Goal: Check status: Check status

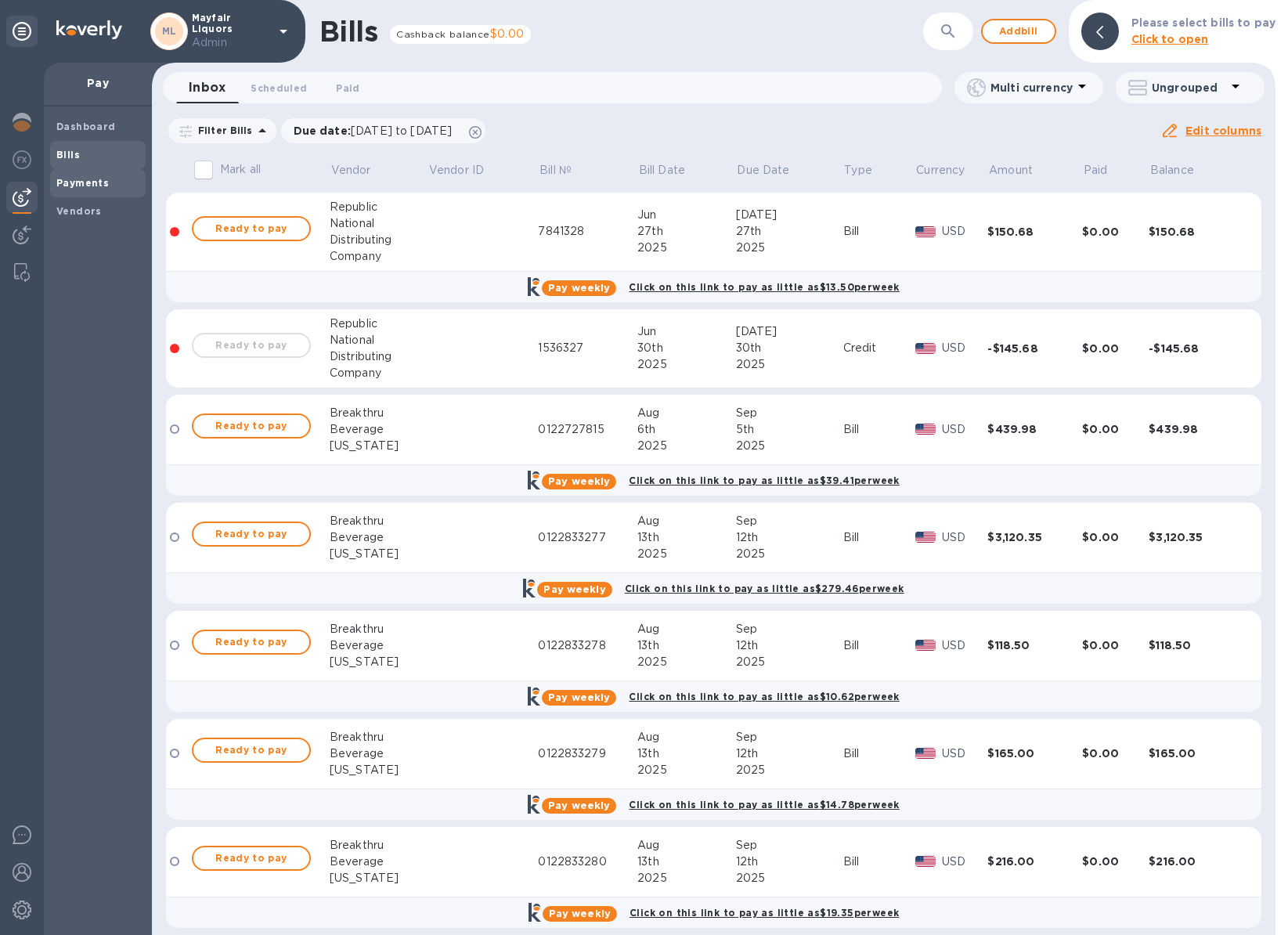
click at [80, 177] on b "Payments" at bounding box center [82, 182] width 52 height 11
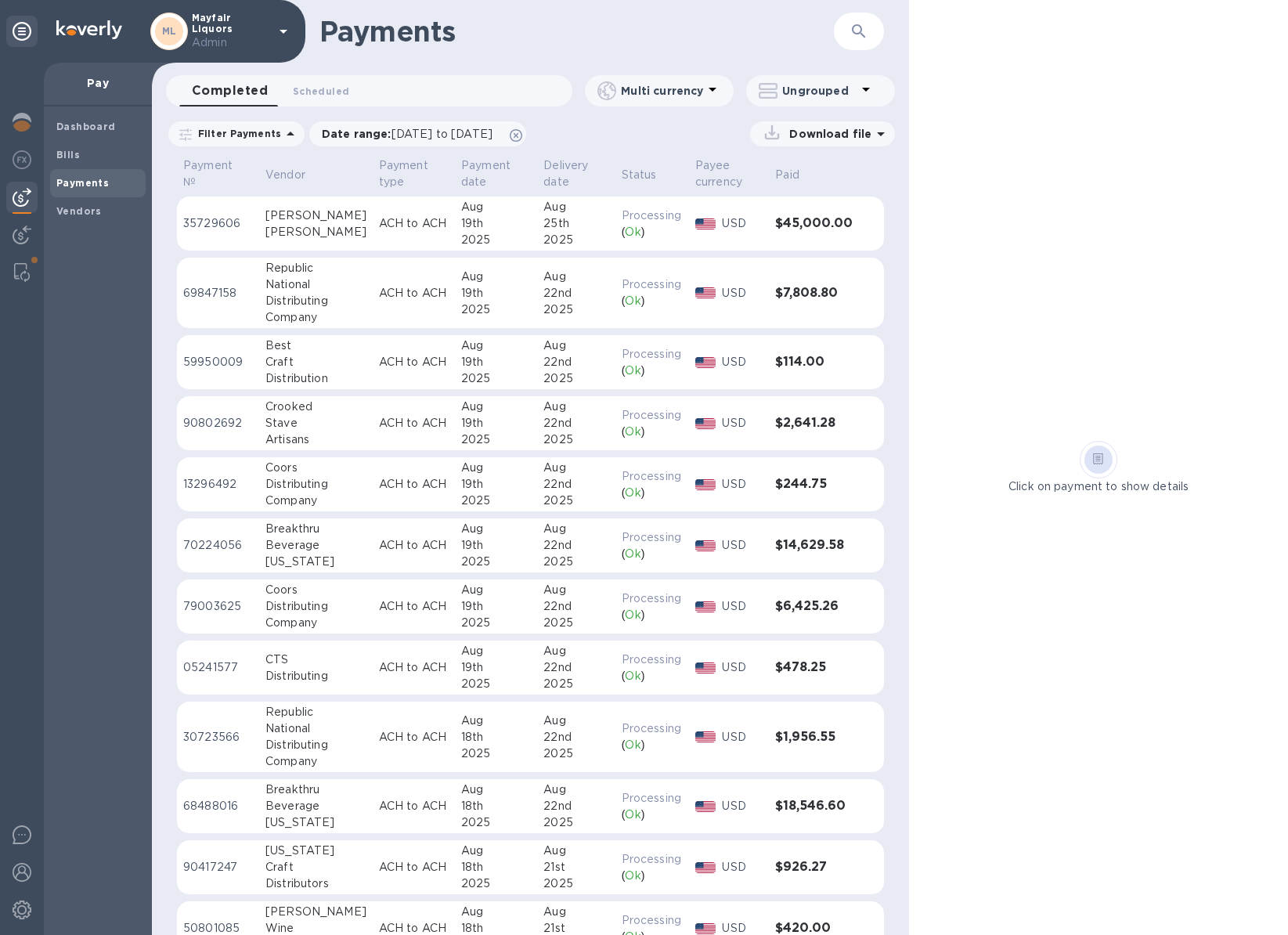
click at [282, 230] on div "[PERSON_NAME]" at bounding box center [317, 232] width 101 height 17
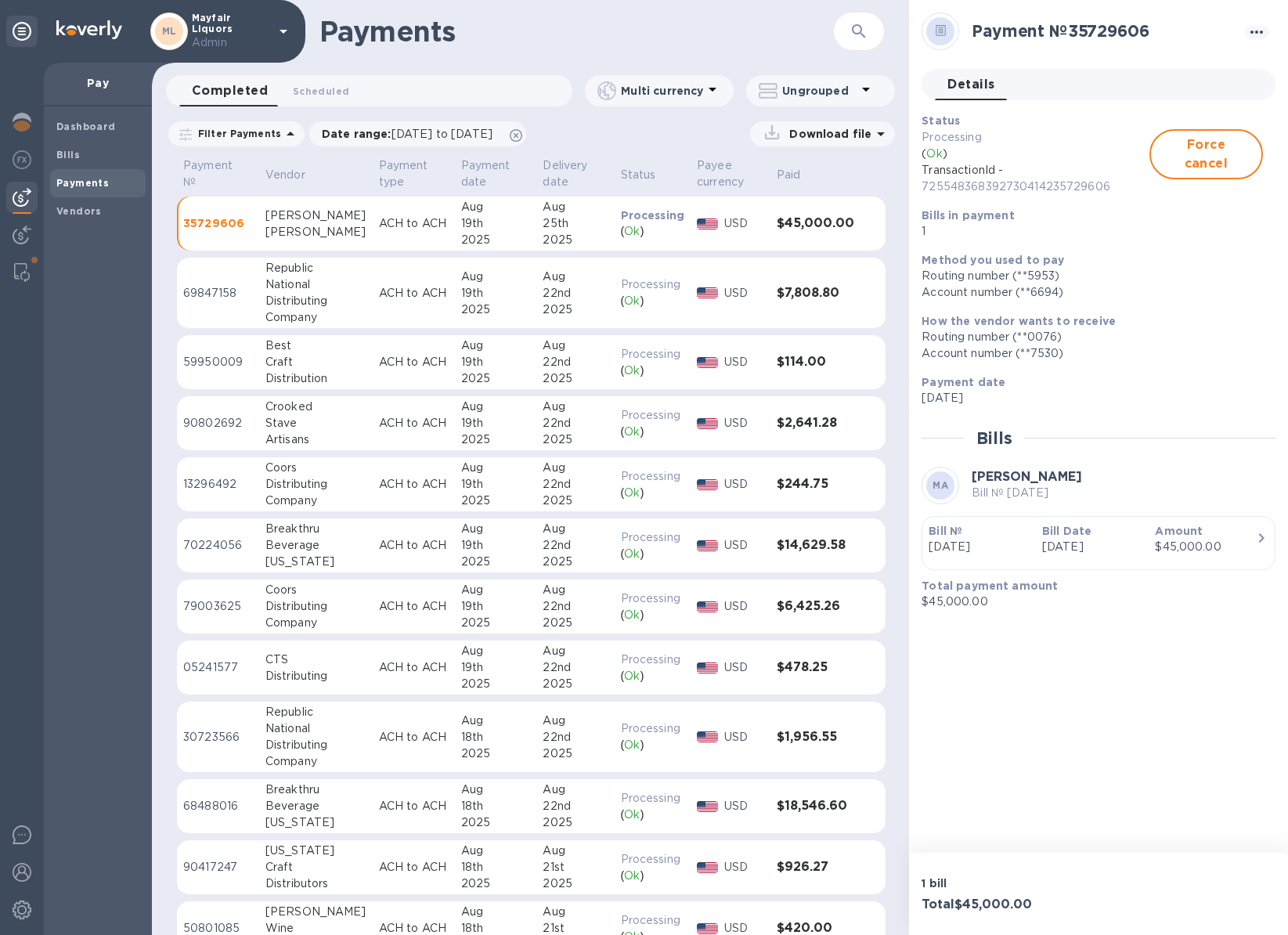
click at [1009, 543] on p "[DATE]" at bounding box center [979, 547] width 101 height 17
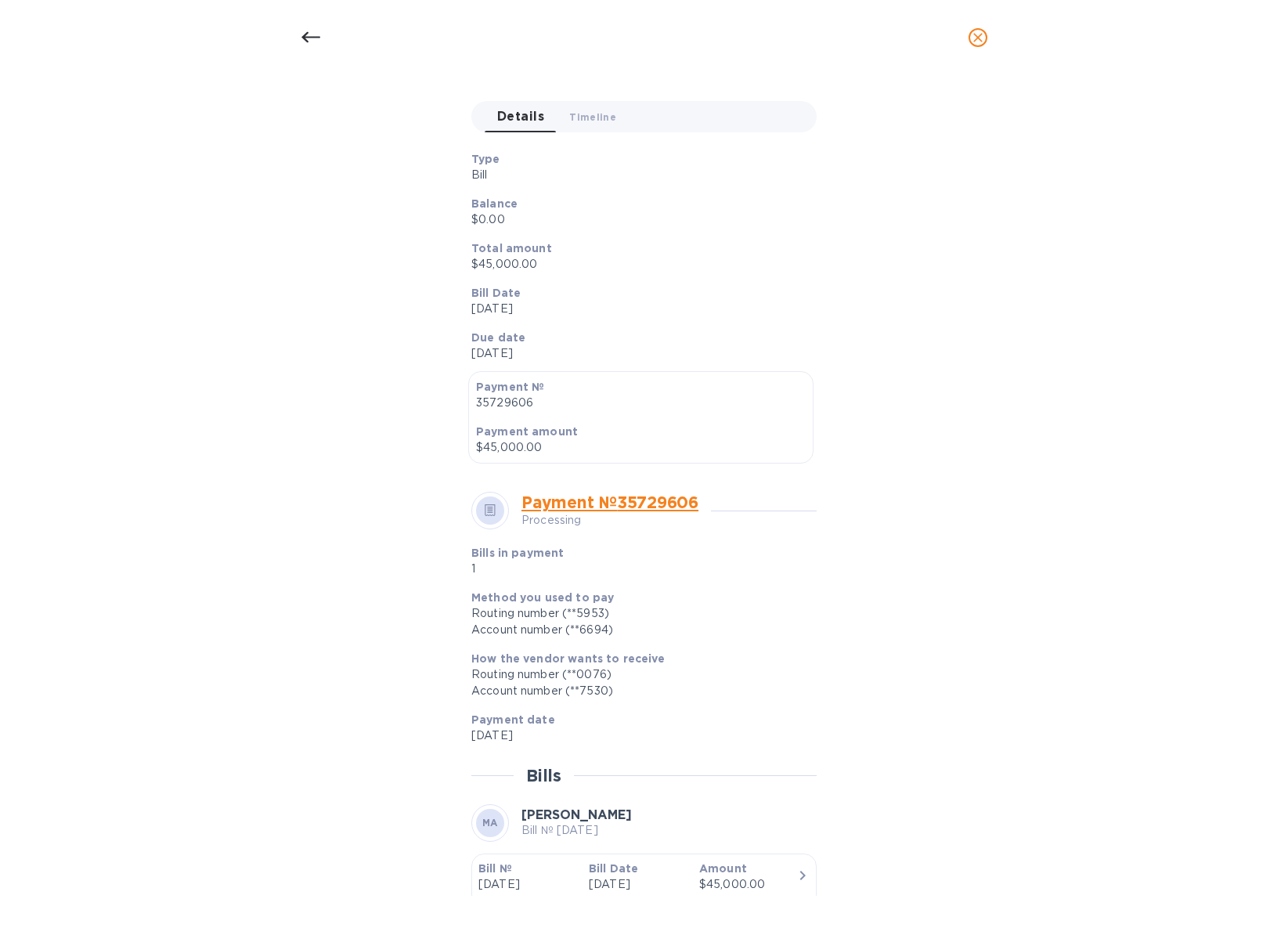
scroll to position [221, 0]
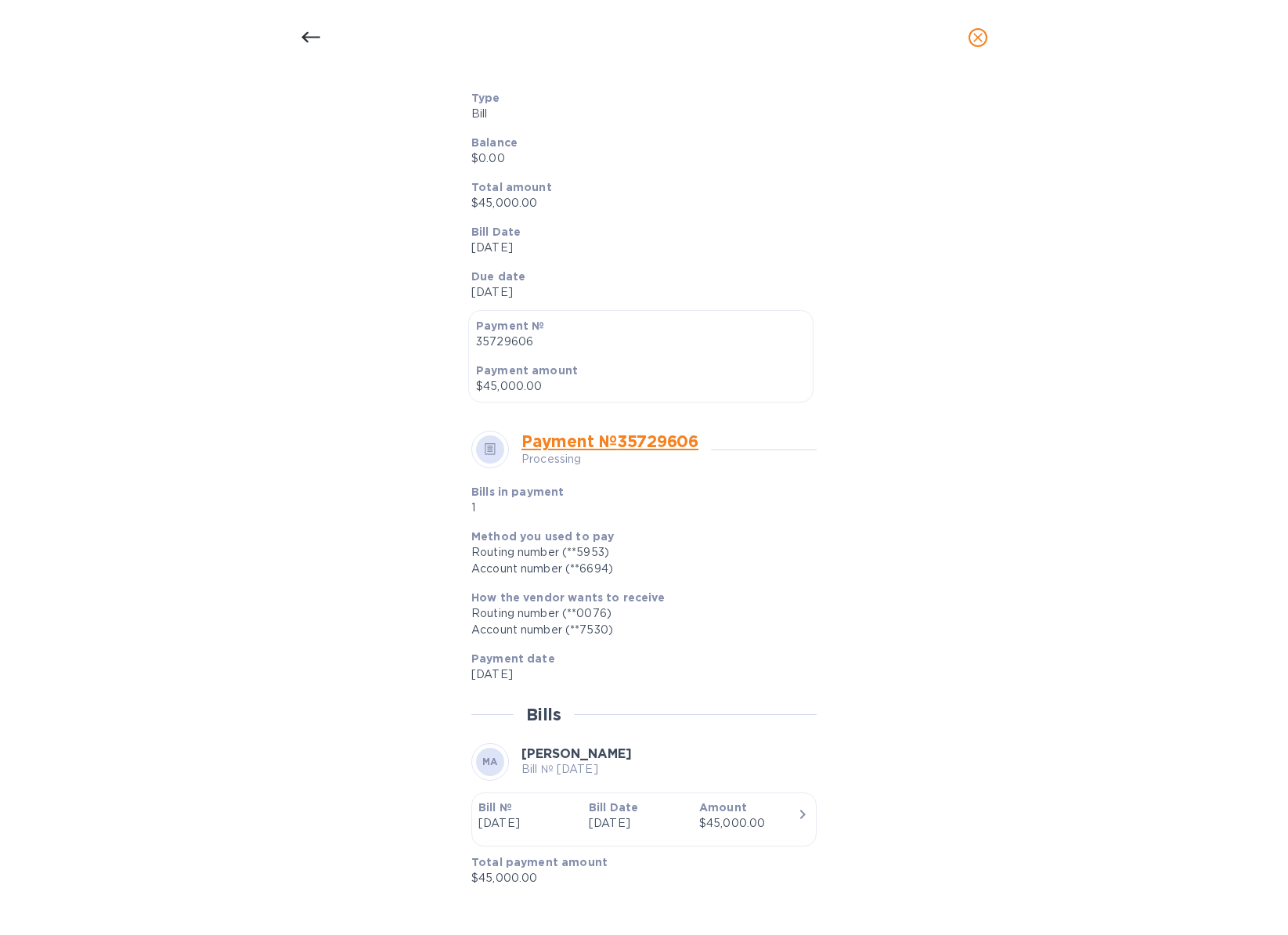
drag, startPoint x: 521, startPoint y: 753, endPoint x: 671, endPoint y: 753, distance: 150.0
click at [671, 753] on div "MA [PERSON_NAME] Bill № [DATE]" at bounding box center [644, 762] width 345 height 38
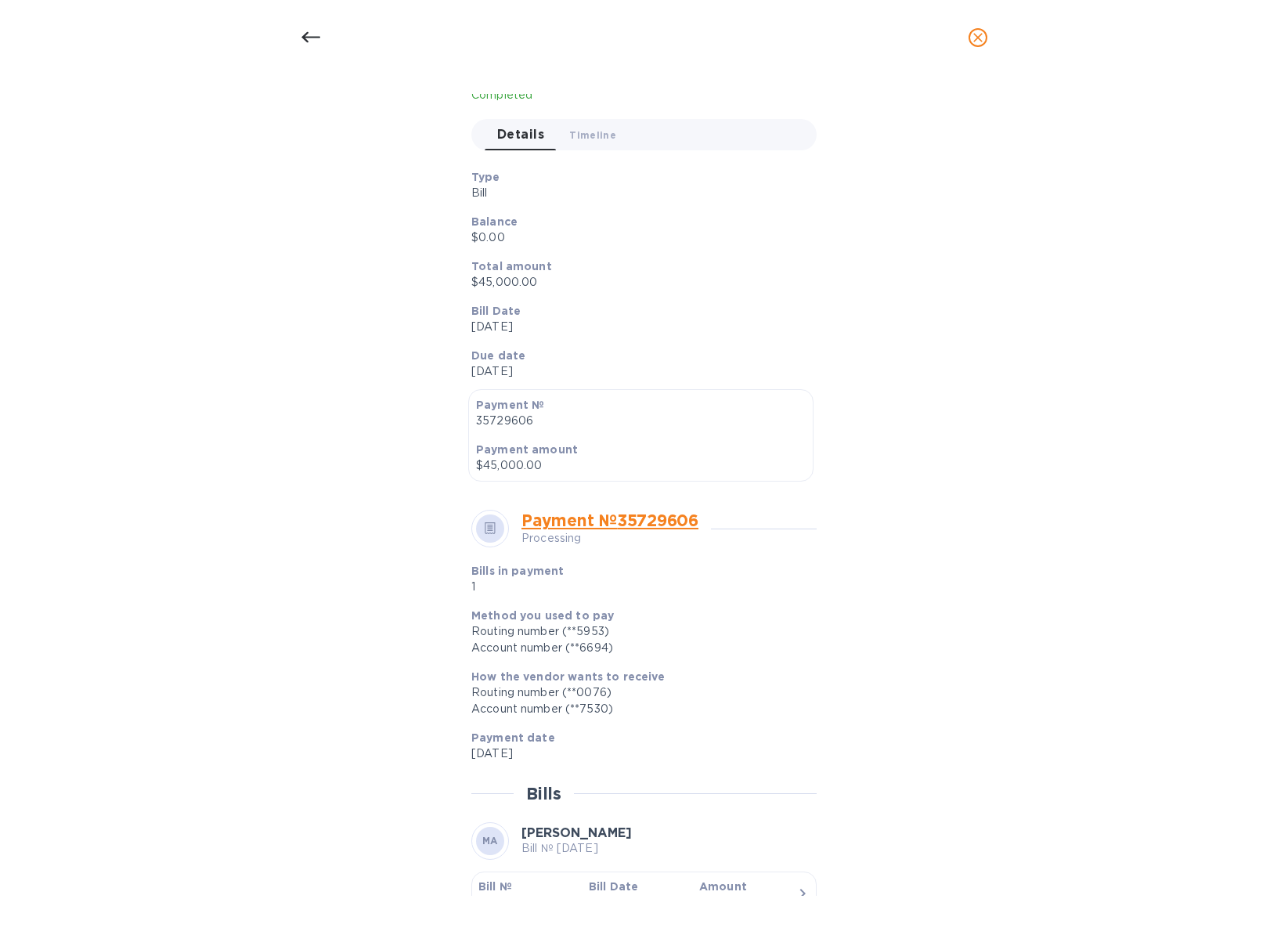
scroll to position [141, 0]
click at [574, 147] on button "Timeline 0" at bounding box center [593, 136] width 72 height 31
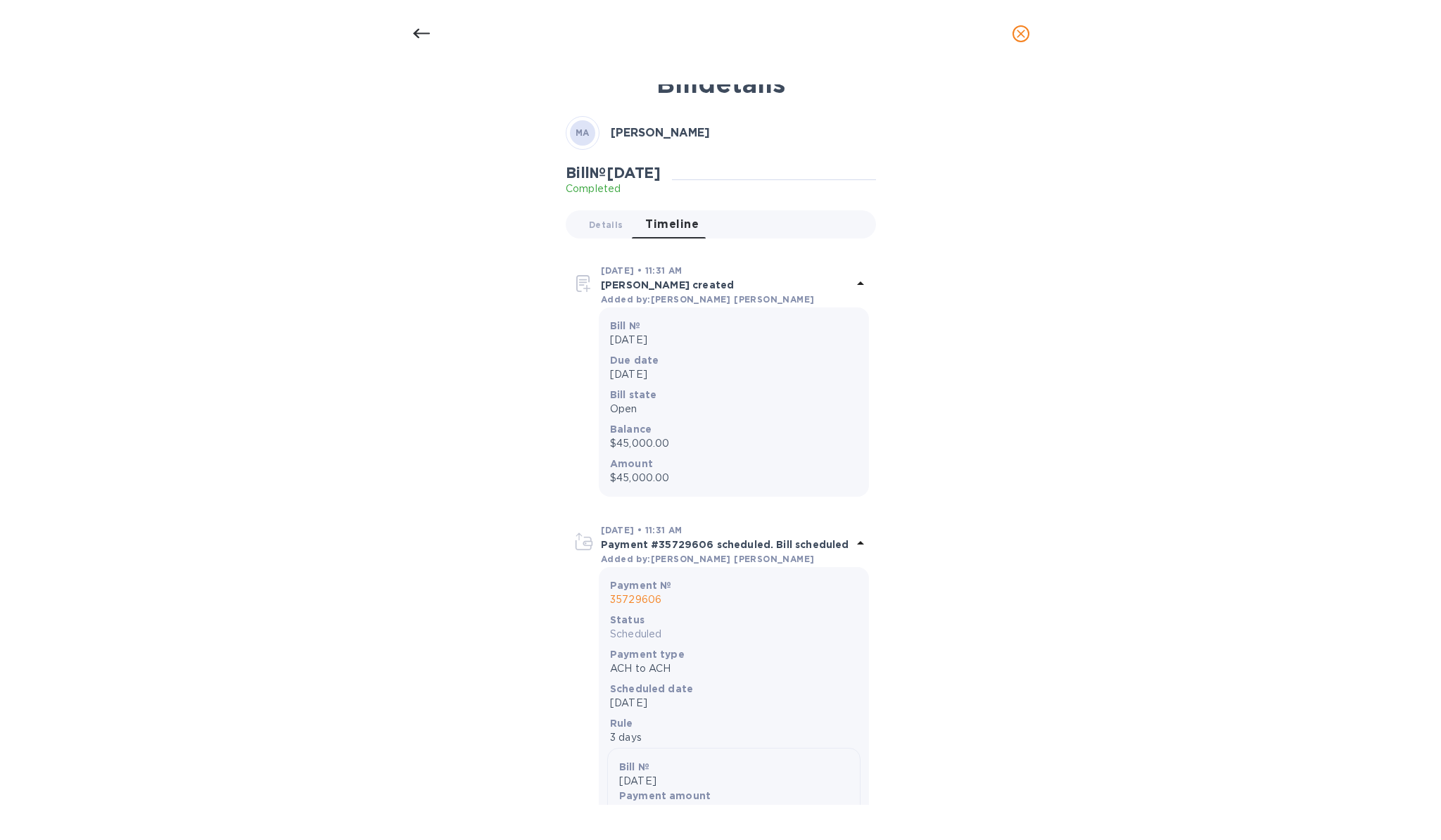
scroll to position [0, 0]
